Goal: Task Accomplishment & Management: Use online tool/utility

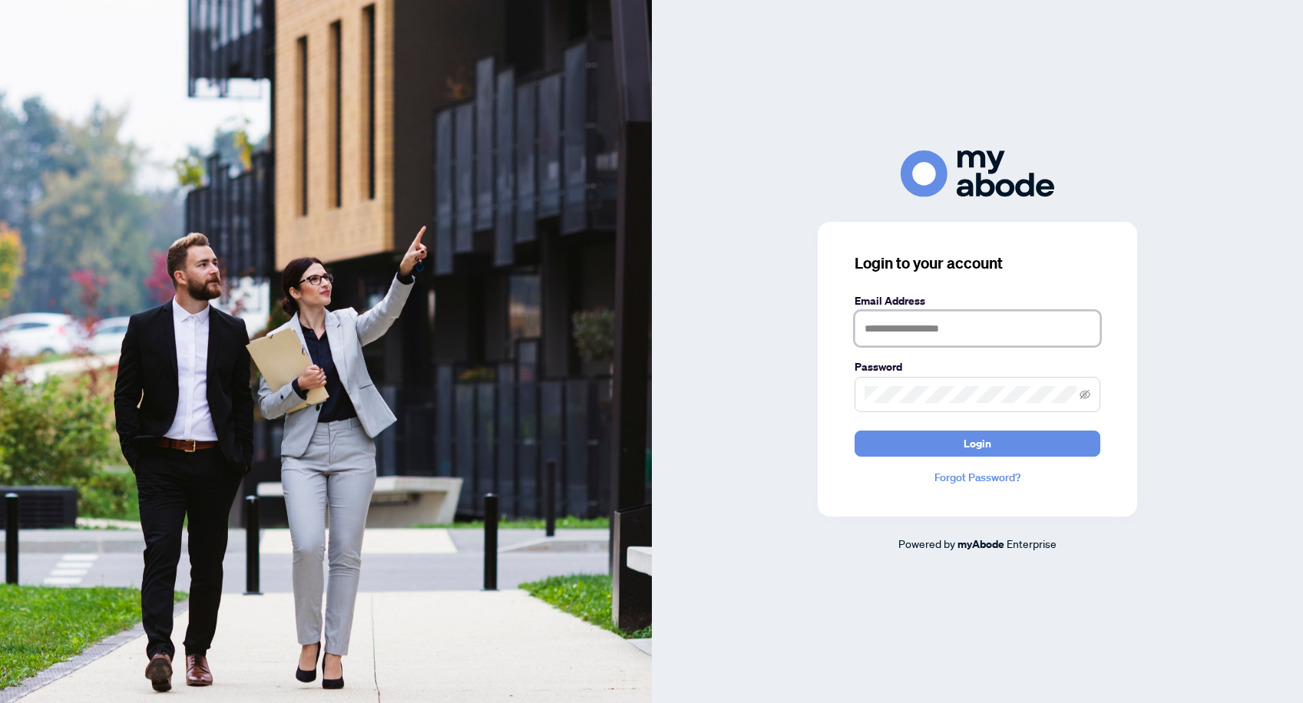
click at [940, 329] on input "text" at bounding box center [977, 328] width 246 height 35
type input "**********"
click at [967, 451] on span "Login" at bounding box center [977, 443] width 28 height 25
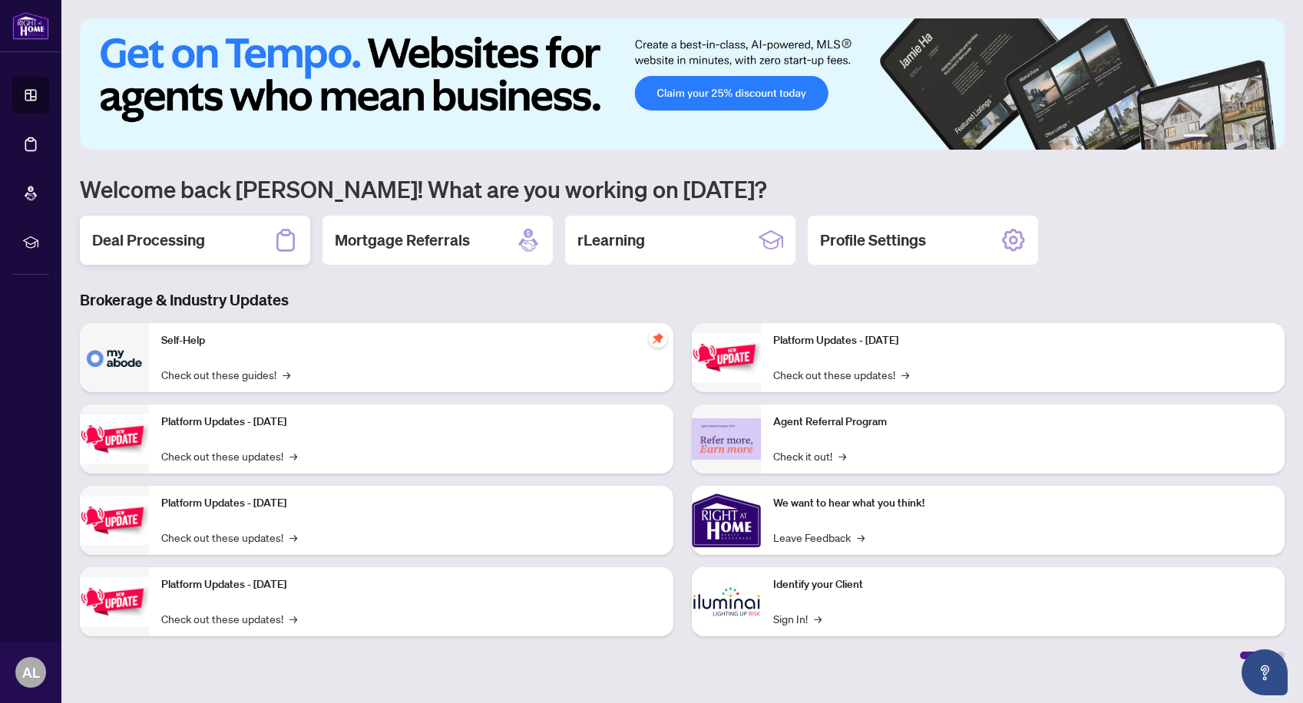
click at [141, 244] on h2 "Deal Processing" at bounding box center [148, 240] width 113 height 21
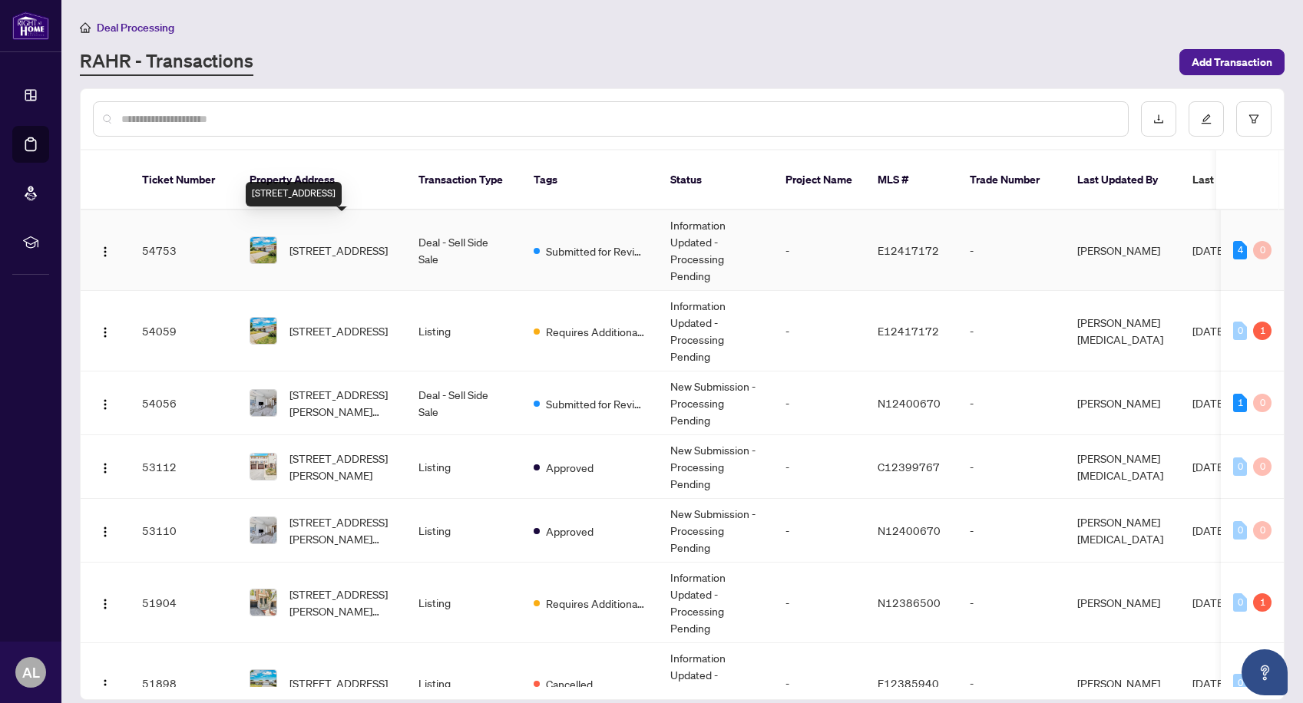
click at [358, 242] on span "[STREET_ADDRESS]" at bounding box center [338, 250] width 98 height 17
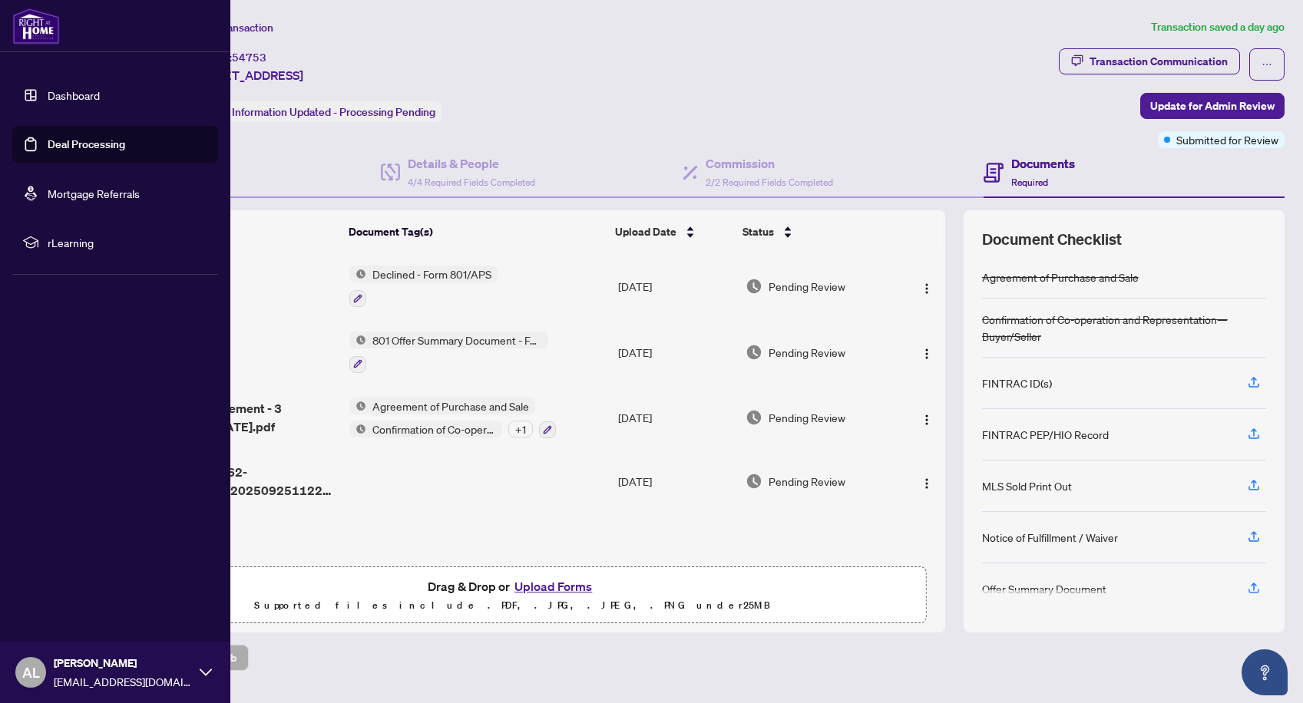
click at [205, 672] on icon at bounding box center [206, 672] width 12 height 12
click at [67, 577] on span "Logout" at bounding box center [62, 581] width 35 height 25
